Goal: Task Accomplishment & Management: Complete application form

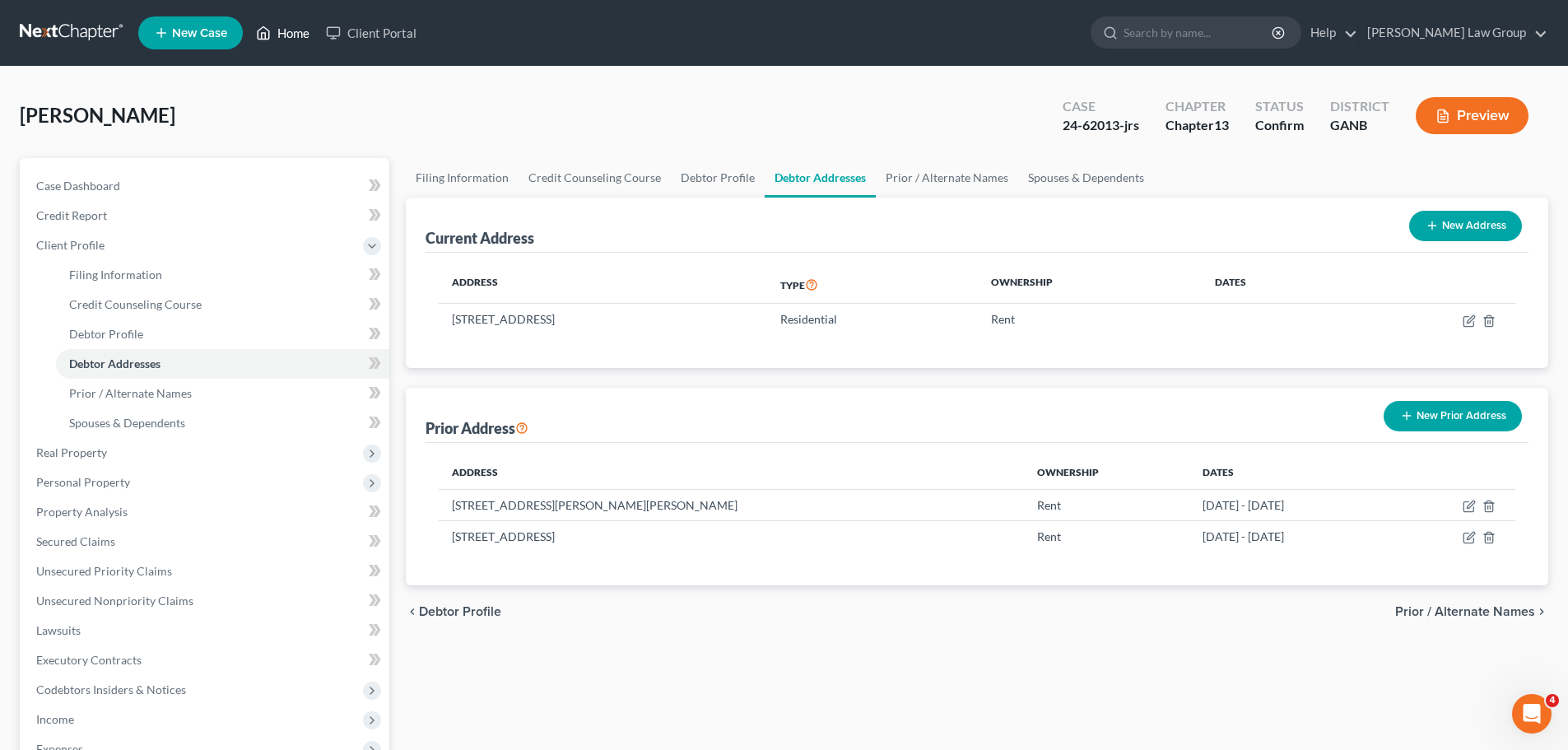
click at [297, 33] on link "Home" at bounding box center [282, 33] width 70 height 30
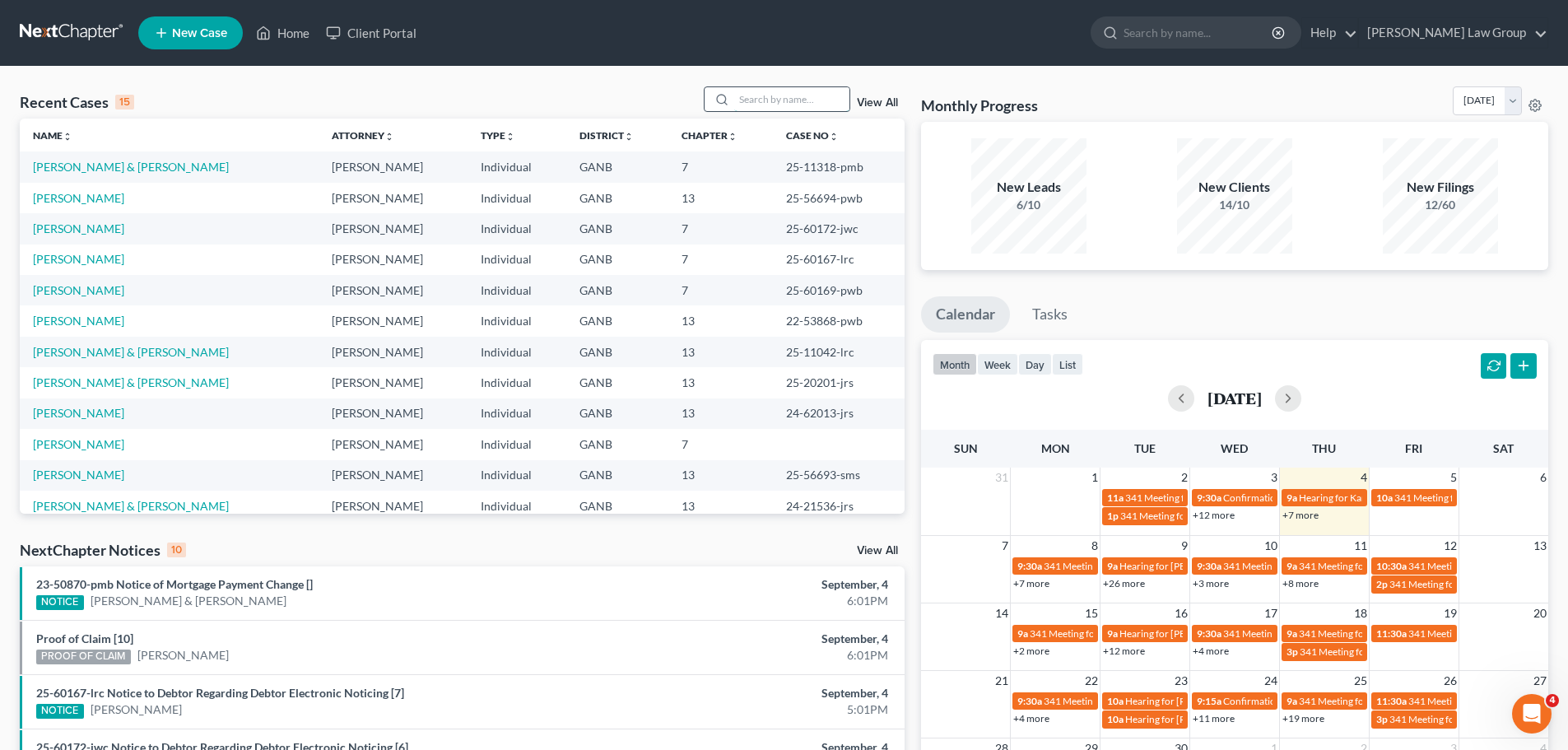
click at [803, 104] on input "search" at bounding box center [791, 99] width 115 height 24
type input "[PERSON_NAME]"
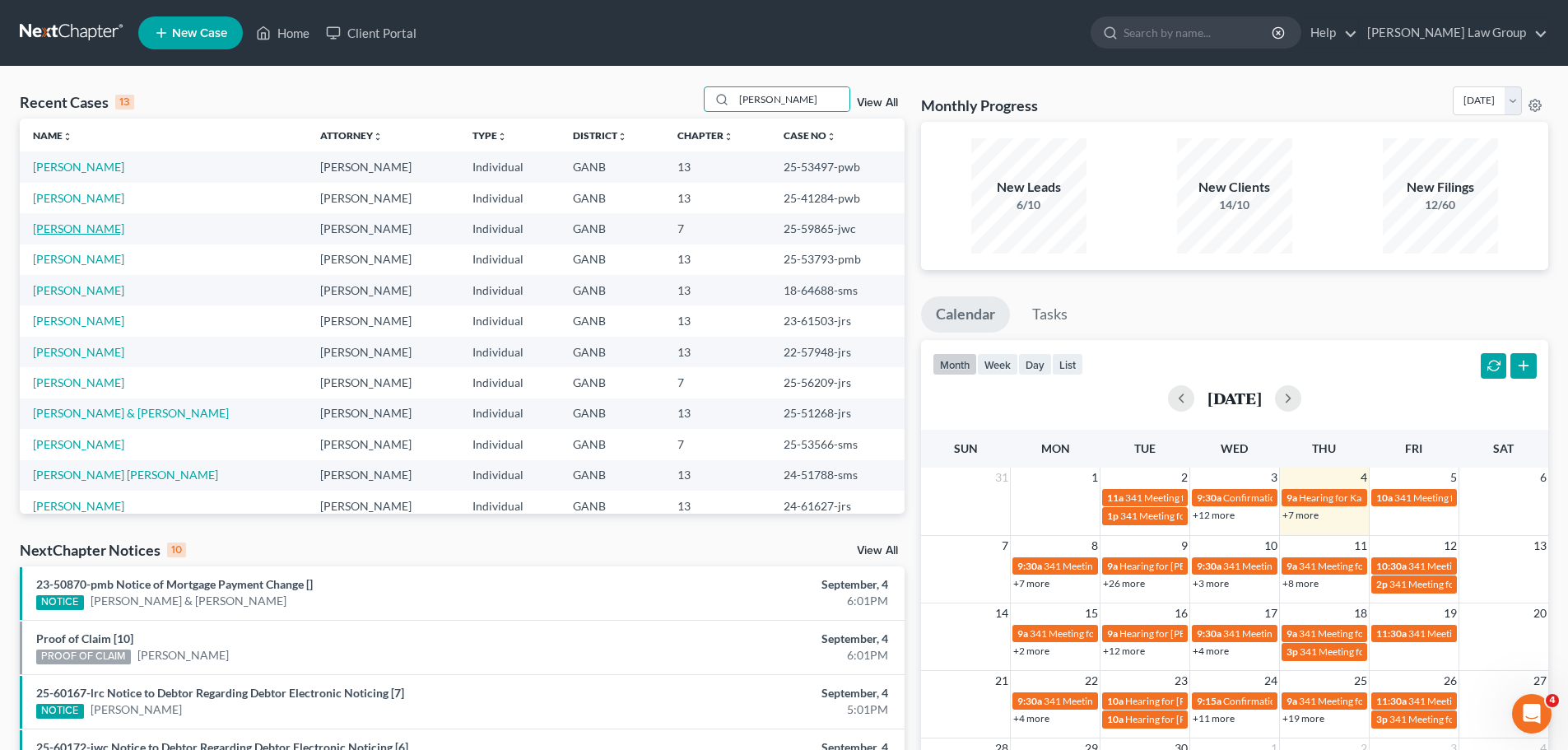
click at [93, 227] on link "[PERSON_NAME]" at bounding box center [79, 228] width 92 height 14
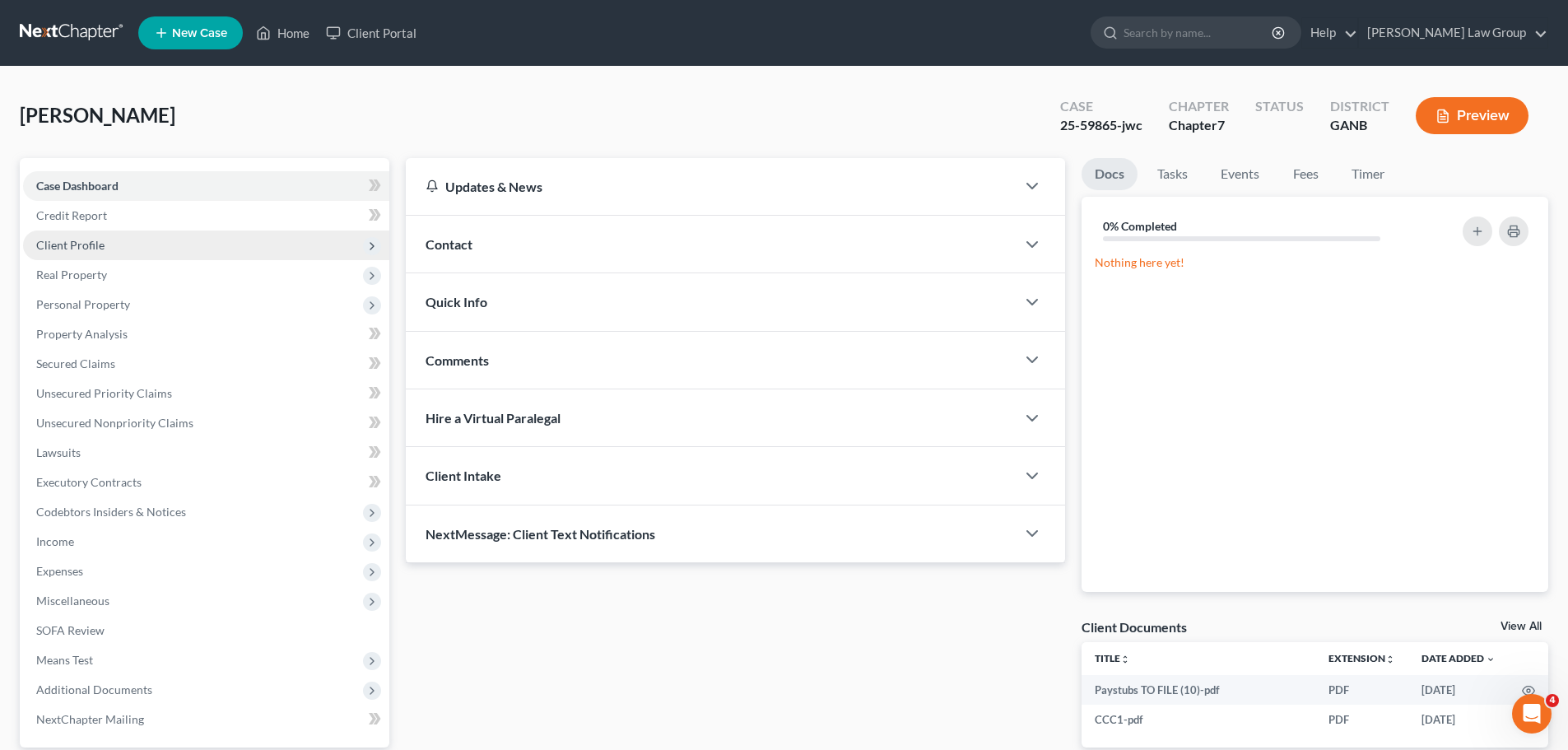
click at [97, 238] on span "Client Profile" at bounding box center [70, 245] width 68 height 14
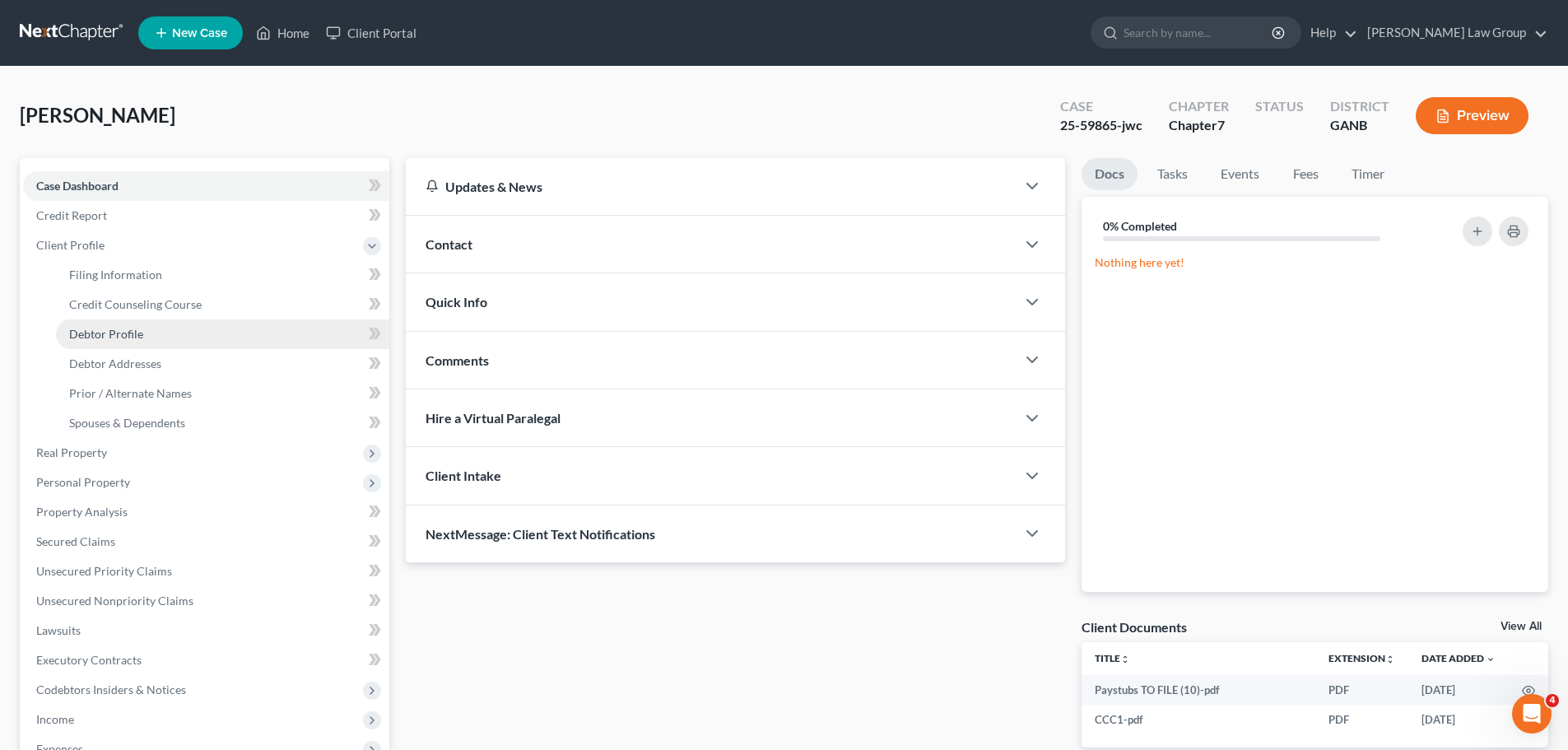
click at [104, 323] on link "Debtor Profile" at bounding box center [222, 334] width 333 height 30
select select "0"
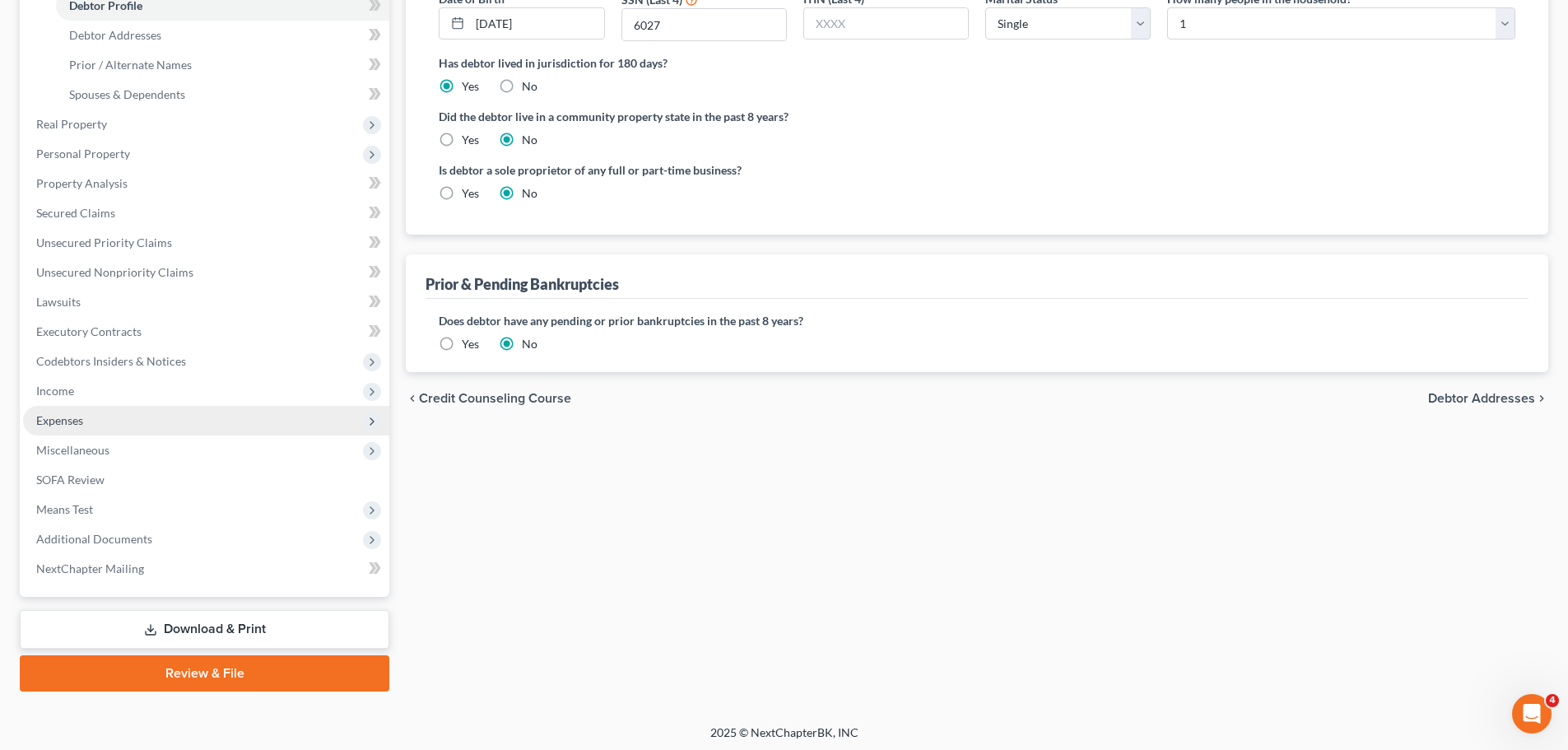
scroll to position [329, 0]
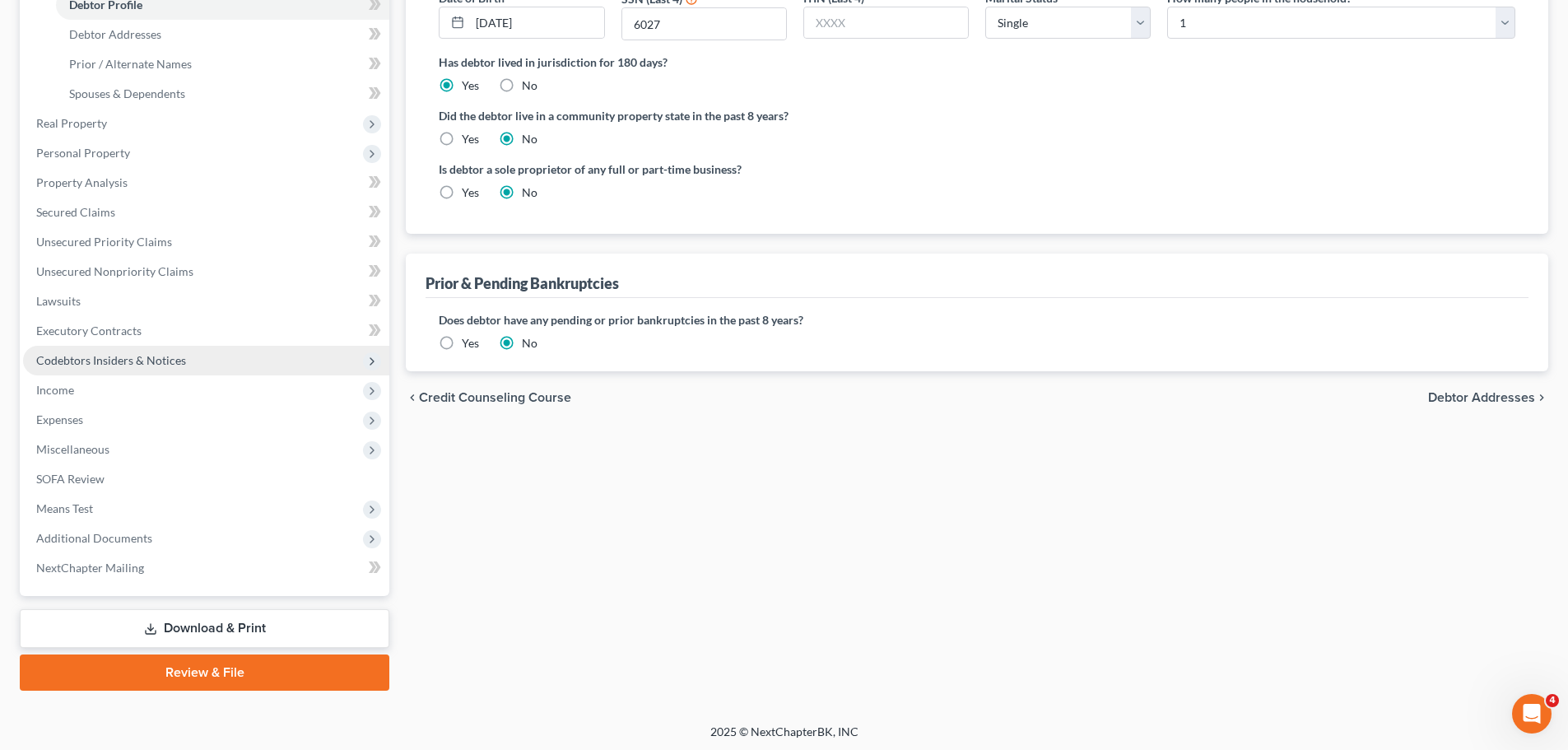
click at [150, 356] on span "Codebtors Insiders & Notices" at bounding box center [111, 360] width 150 height 14
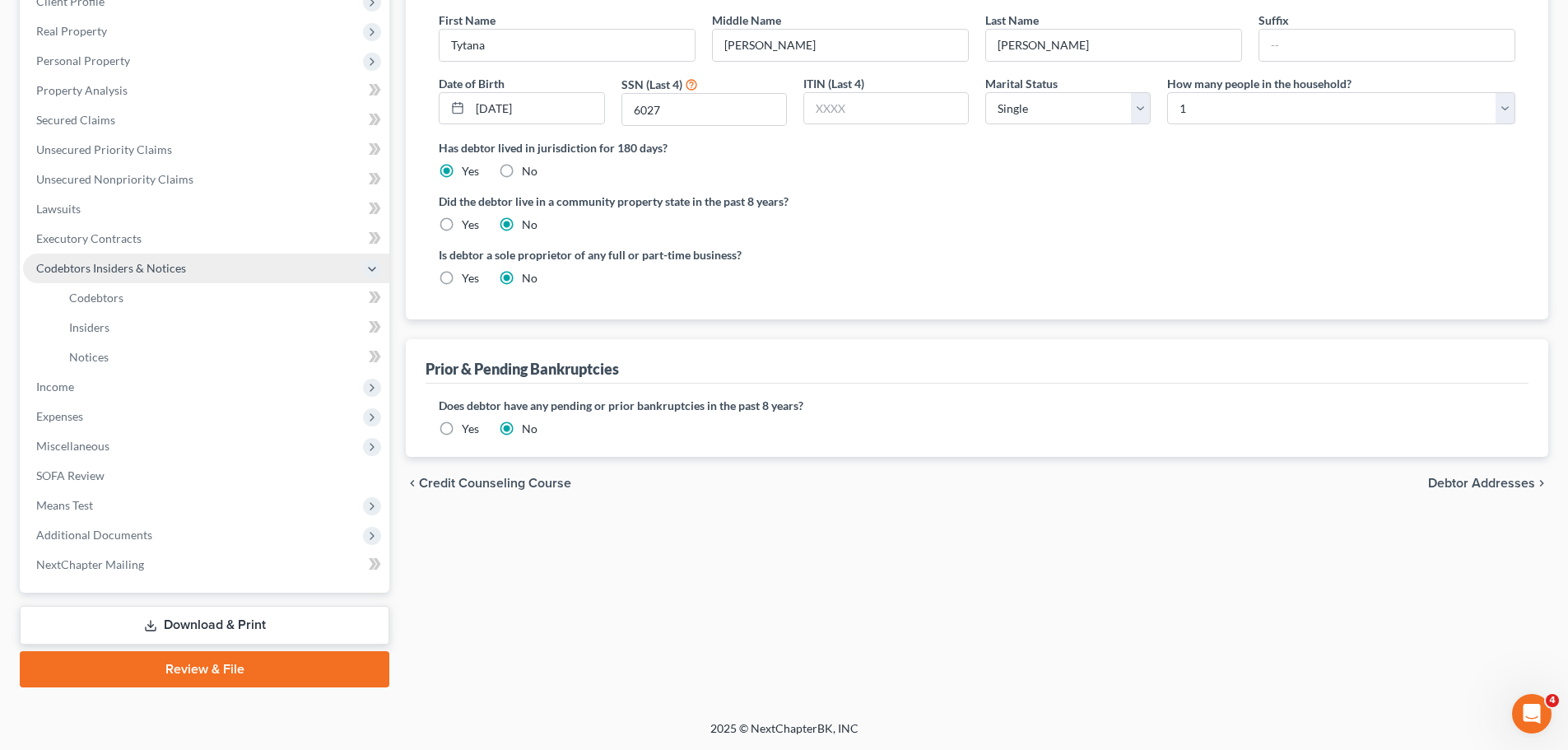
scroll to position [243, 0]
click at [139, 299] on link "Codebtors" at bounding box center [222, 298] width 333 height 30
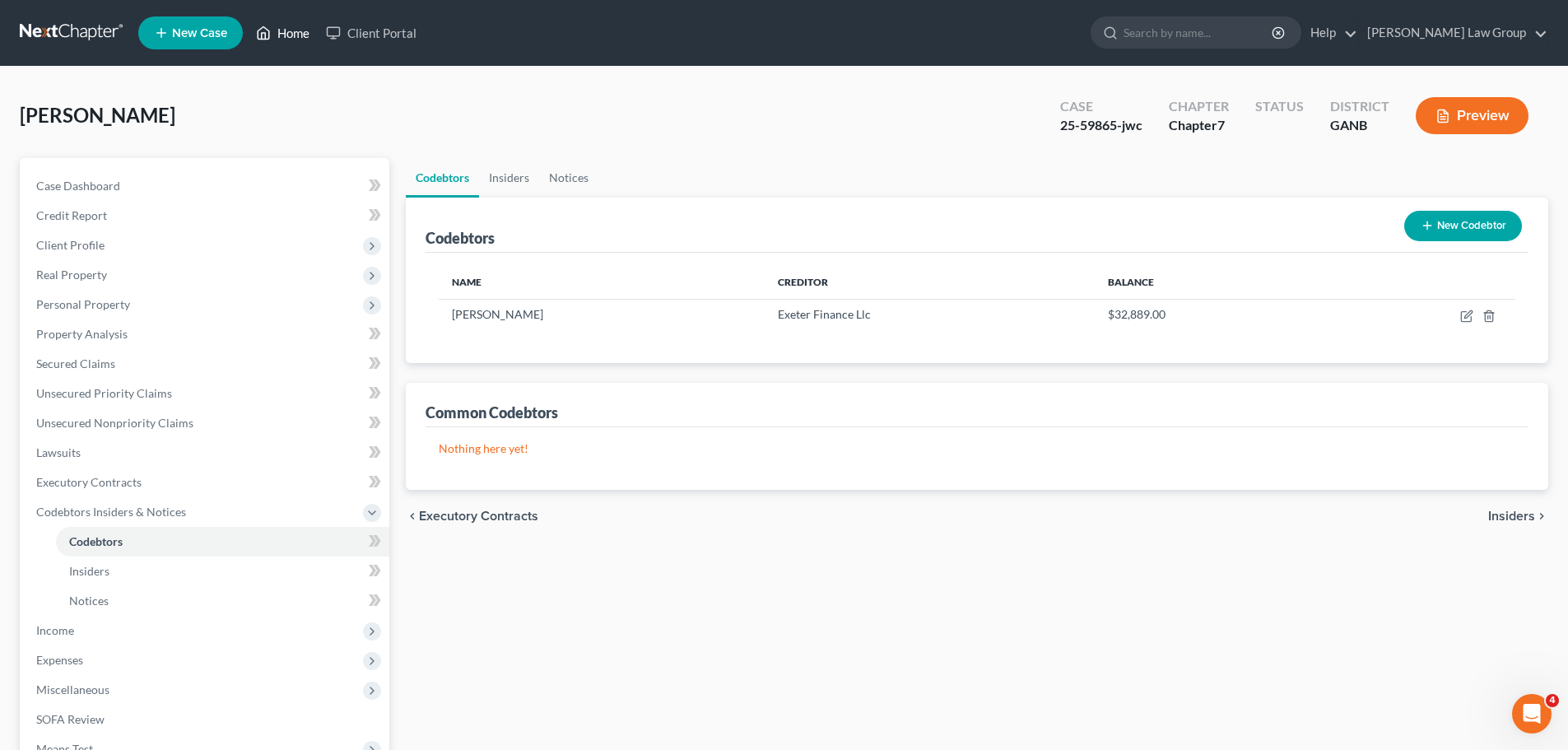
click at [296, 34] on link "Home" at bounding box center [282, 33] width 70 height 30
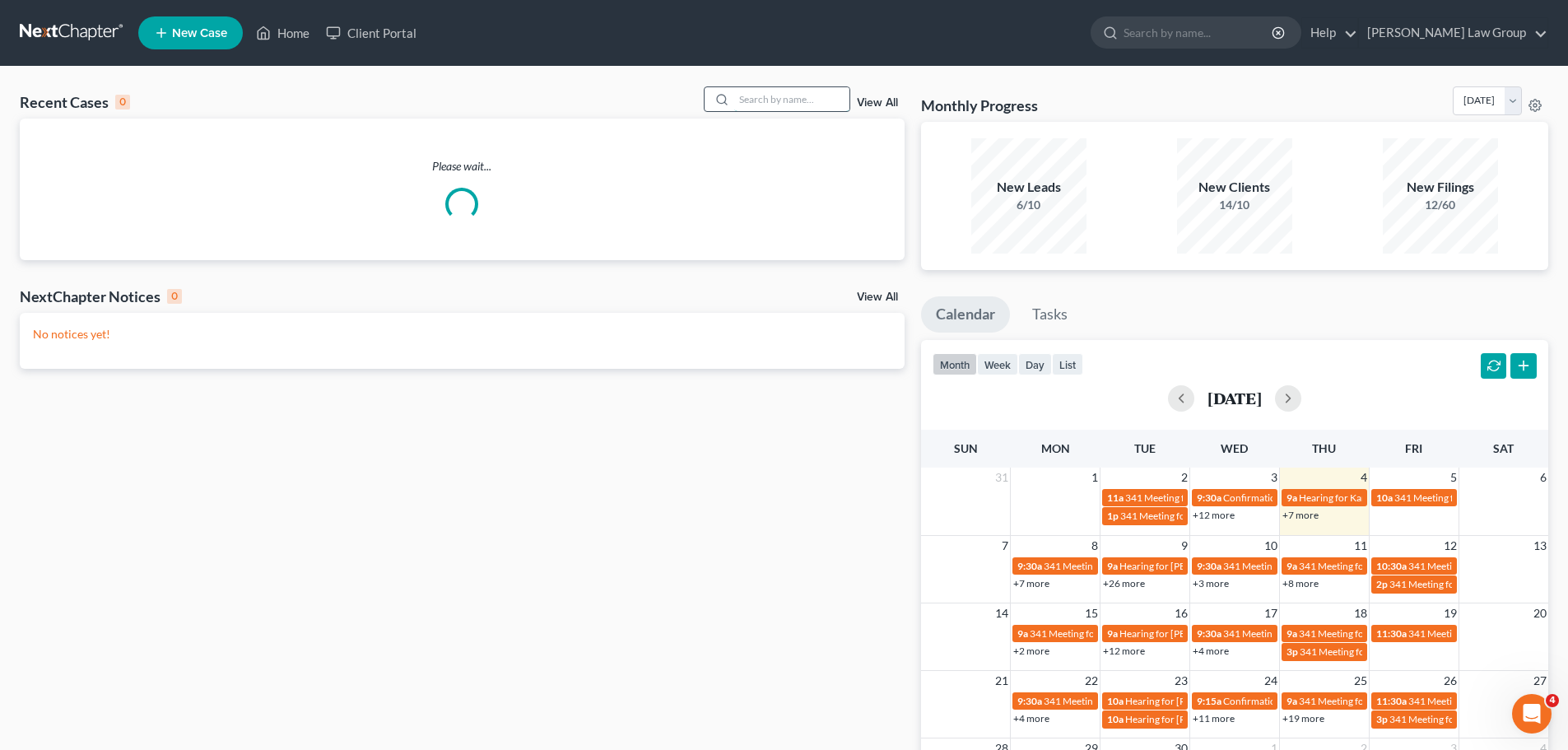
click at [763, 101] on input "search" at bounding box center [791, 99] width 115 height 24
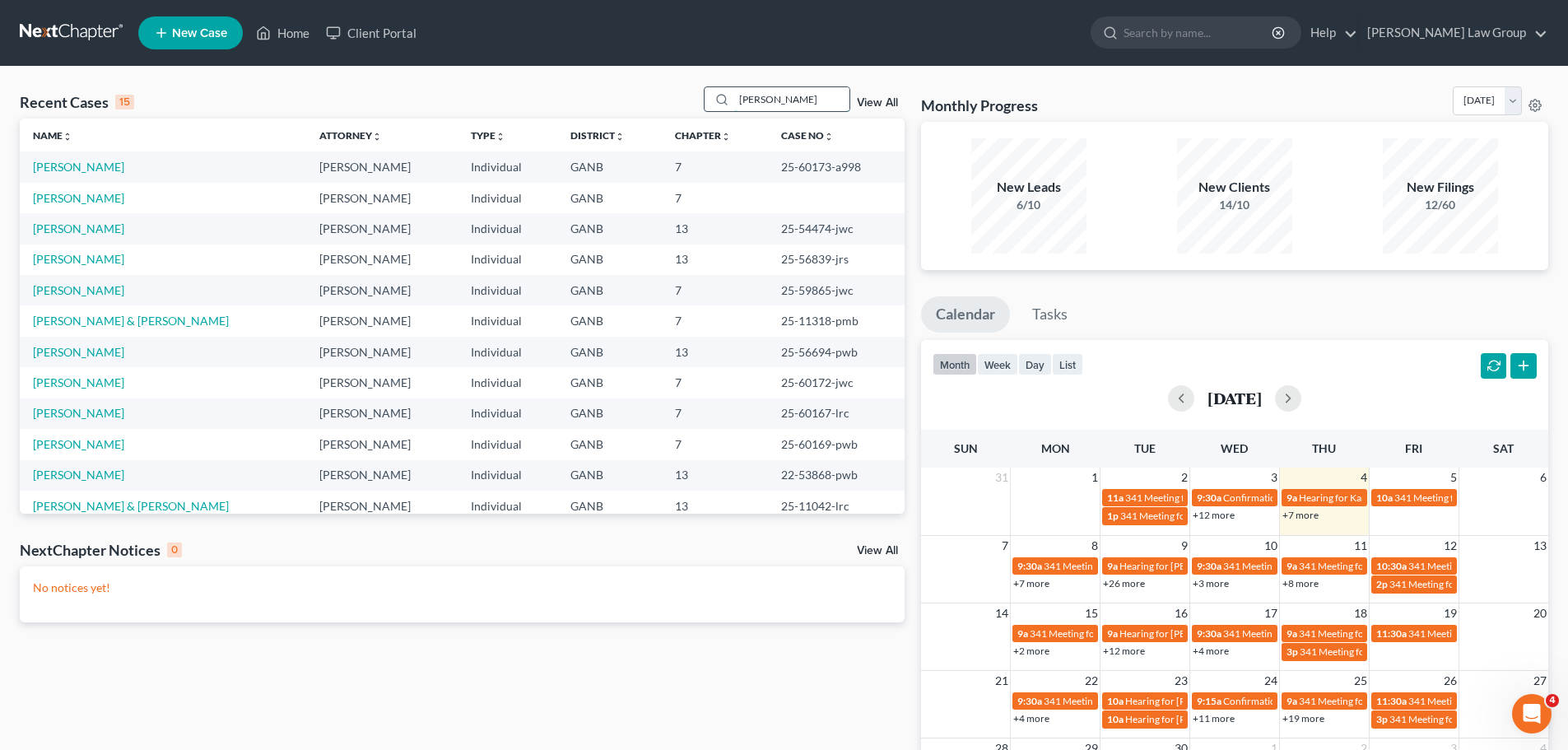
type input "[PERSON_NAME]"
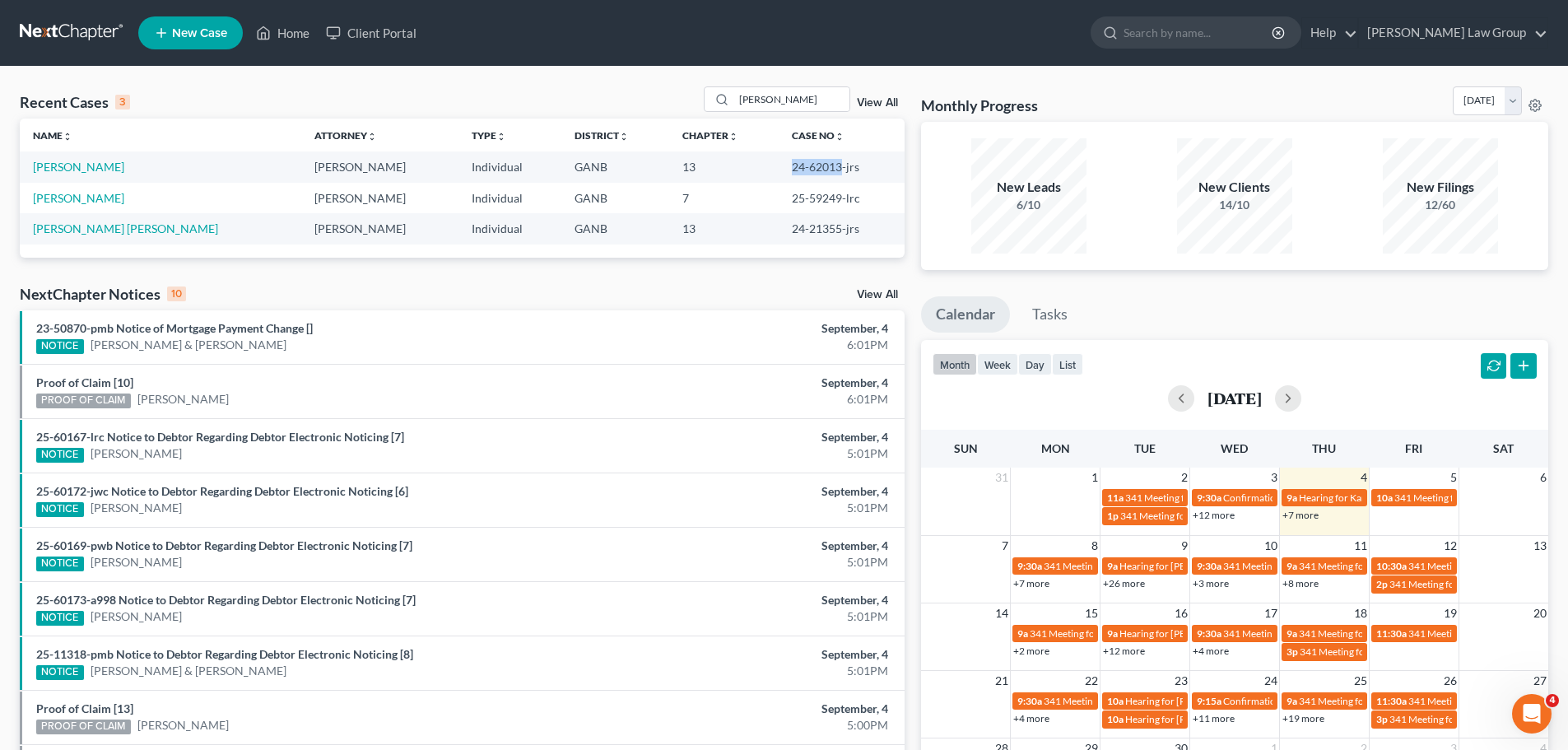
drag, startPoint x: 822, startPoint y: 165, endPoint x: 744, endPoint y: 162, distance: 78.1
click at [744, 162] on tr "[PERSON_NAME] [PERSON_NAME] Individual GANB 13 24-62013-jrs" at bounding box center [462, 167] width 885 height 31
copy tr "24-62013"
click at [52, 170] on link "[PERSON_NAME]" at bounding box center [79, 167] width 92 height 14
select select "0"
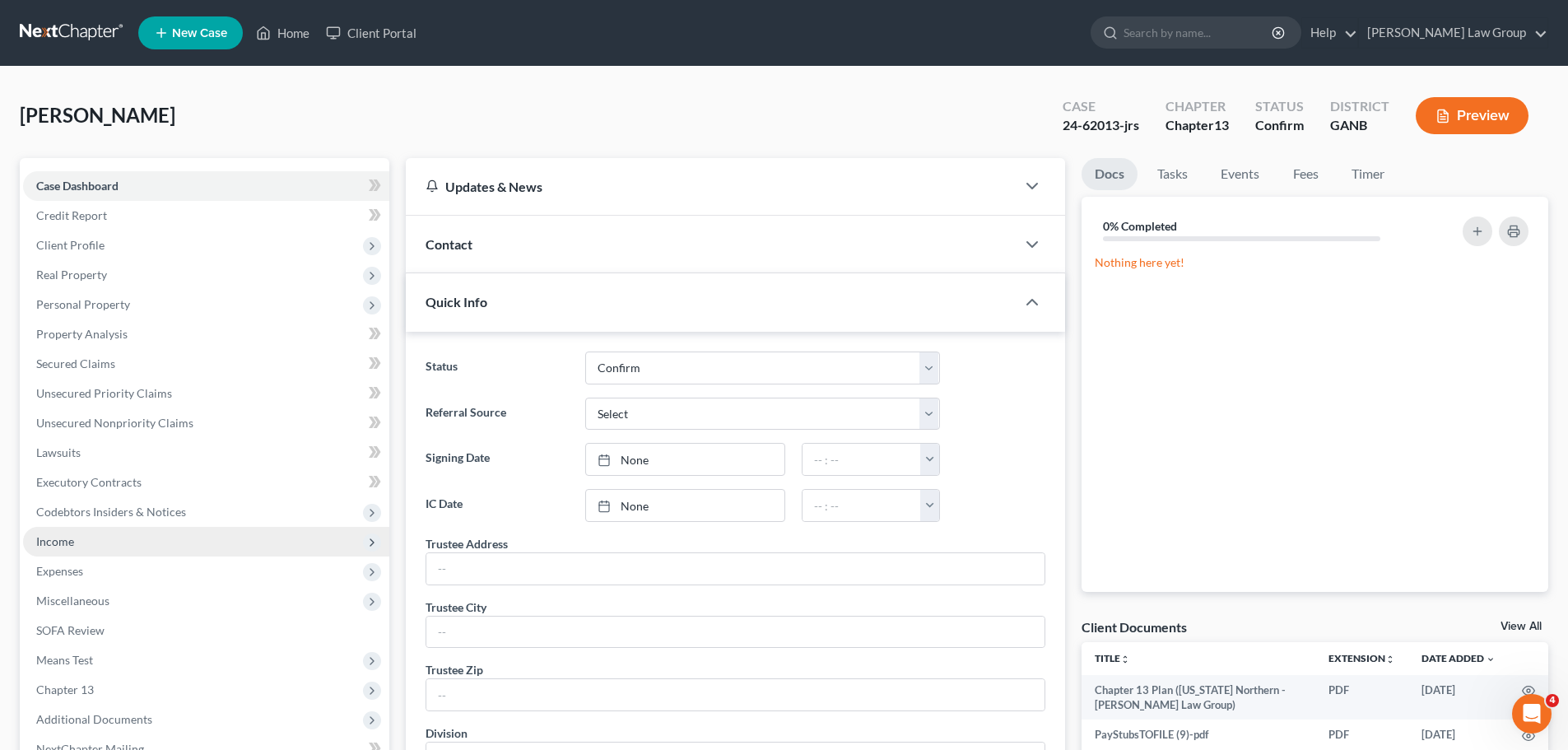
scroll to position [329, 0]
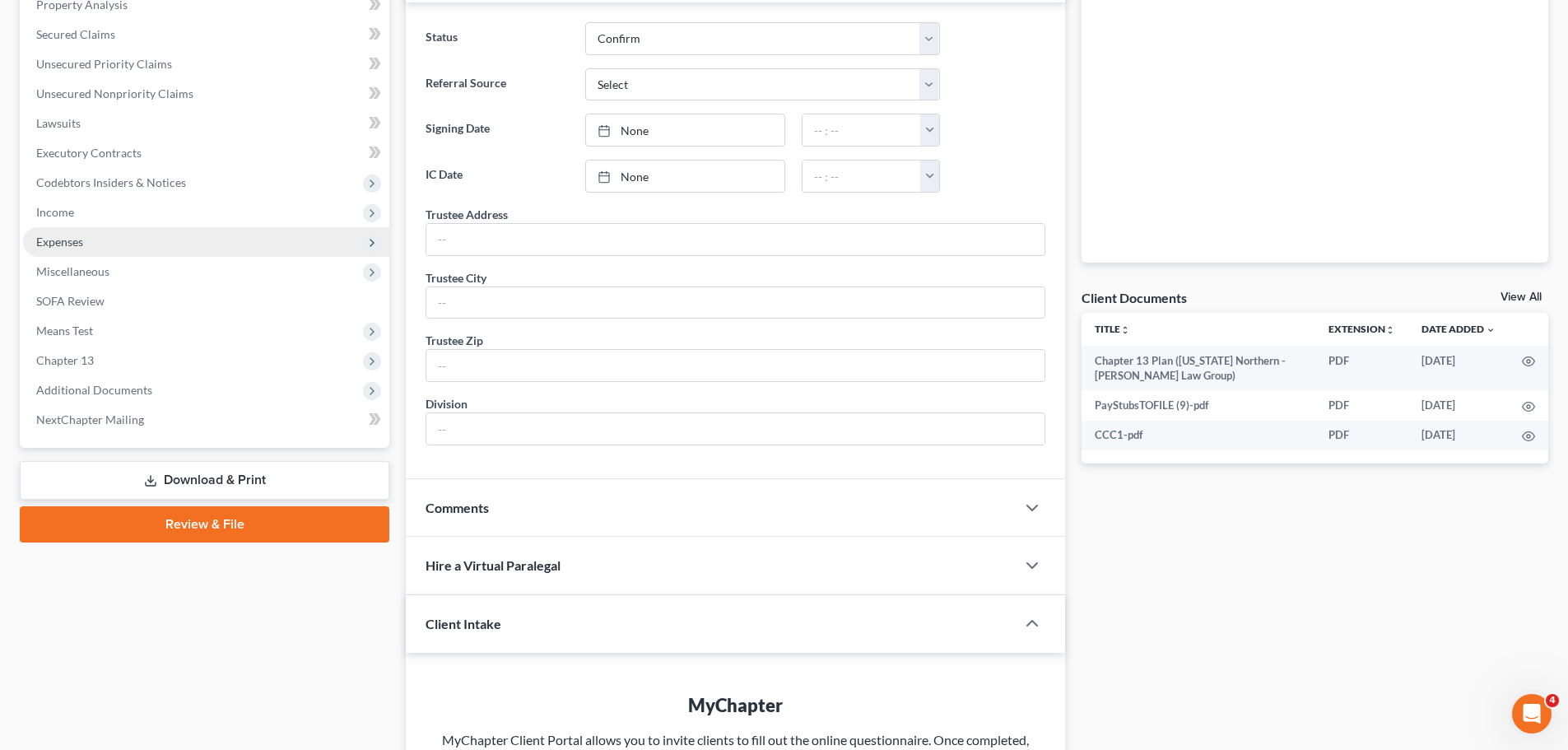
click at [105, 242] on span "Expenses" at bounding box center [207, 242] width 367 height 30
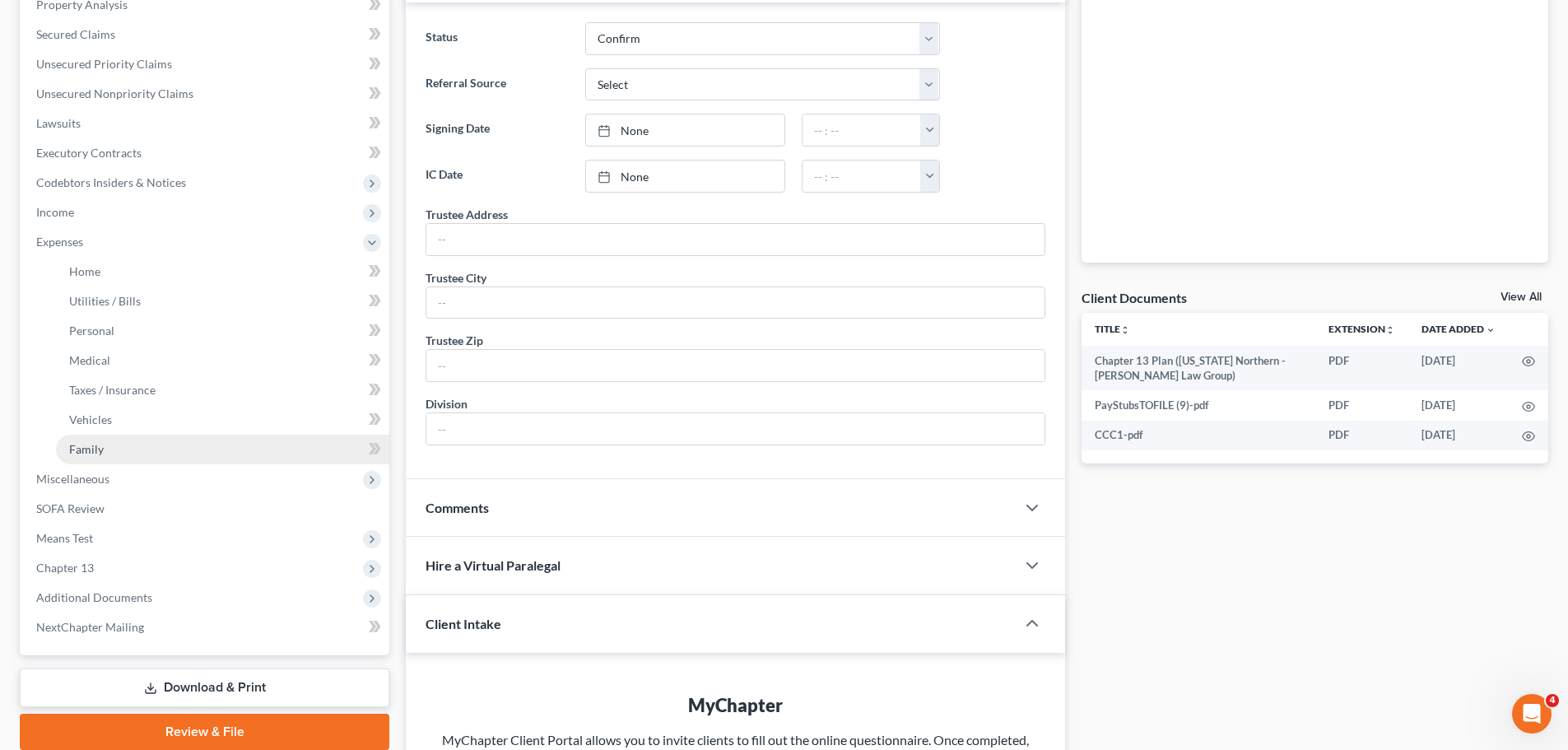
click at [102, 440] on link "Family" at bounding box center [222, 450] width 333 height 30
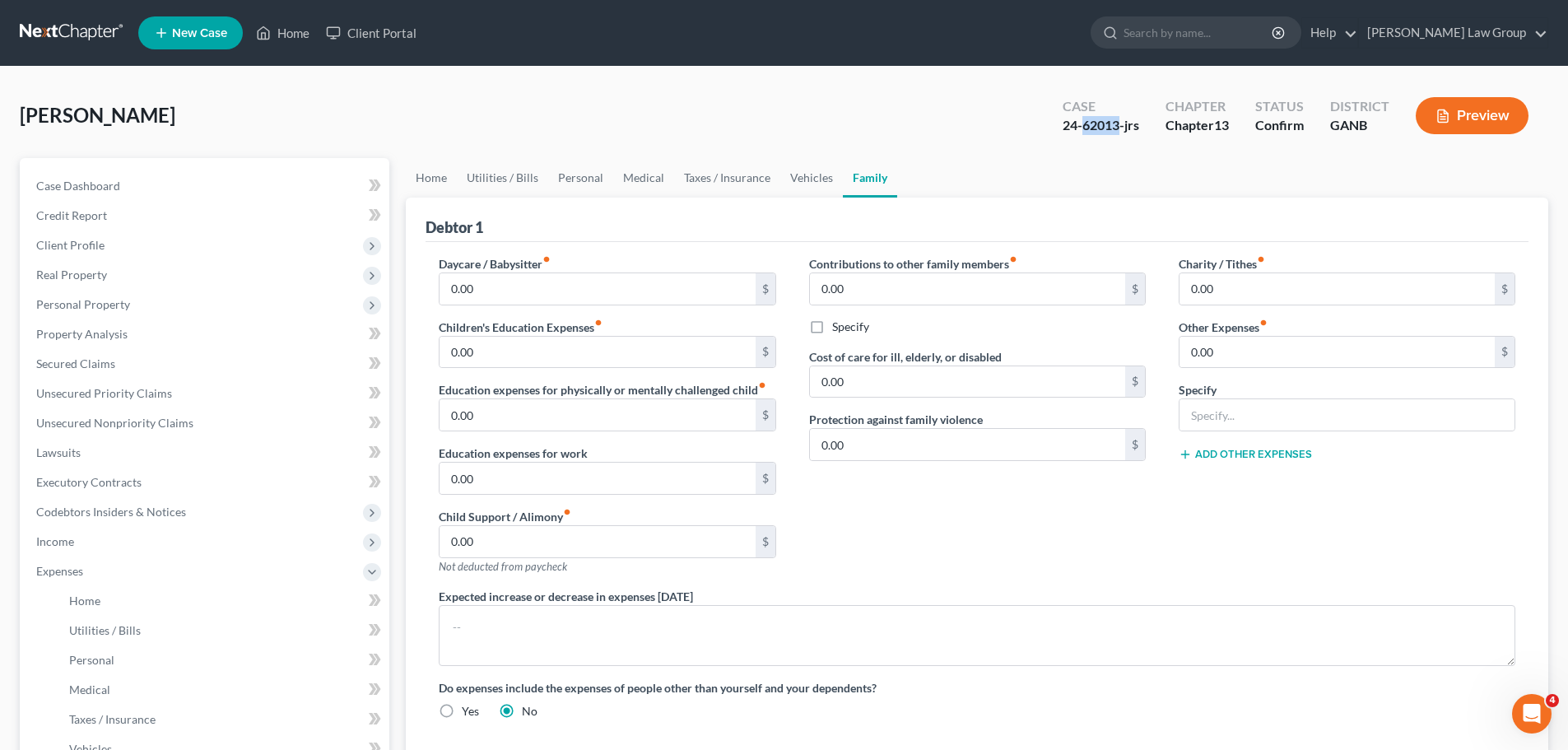
drag, startPoint x: 1120, startPoint y: 126, endPoint x: 1080, endPoint y: 124, distance: 40.0
click at [1080, 124] on div "24-62013-jrs" at bounding box center [1101, 125] width 77 height 19
copy div "62013"
